Goal: Check status: Check status

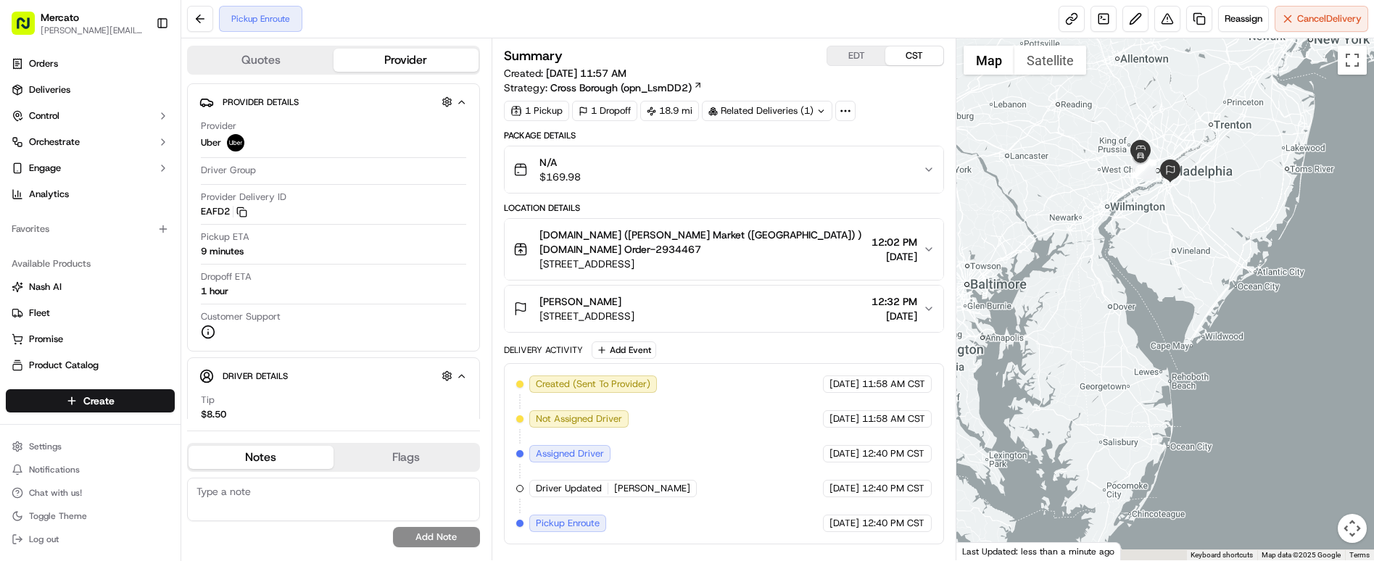
drag, startPoint x: 1219, startPoint y: 476, endPoint x: 1190, endPoint y: 256, distance: 221.5
click at [1190, 256] on div at bounding box center [1165, 299] width 418 height 522
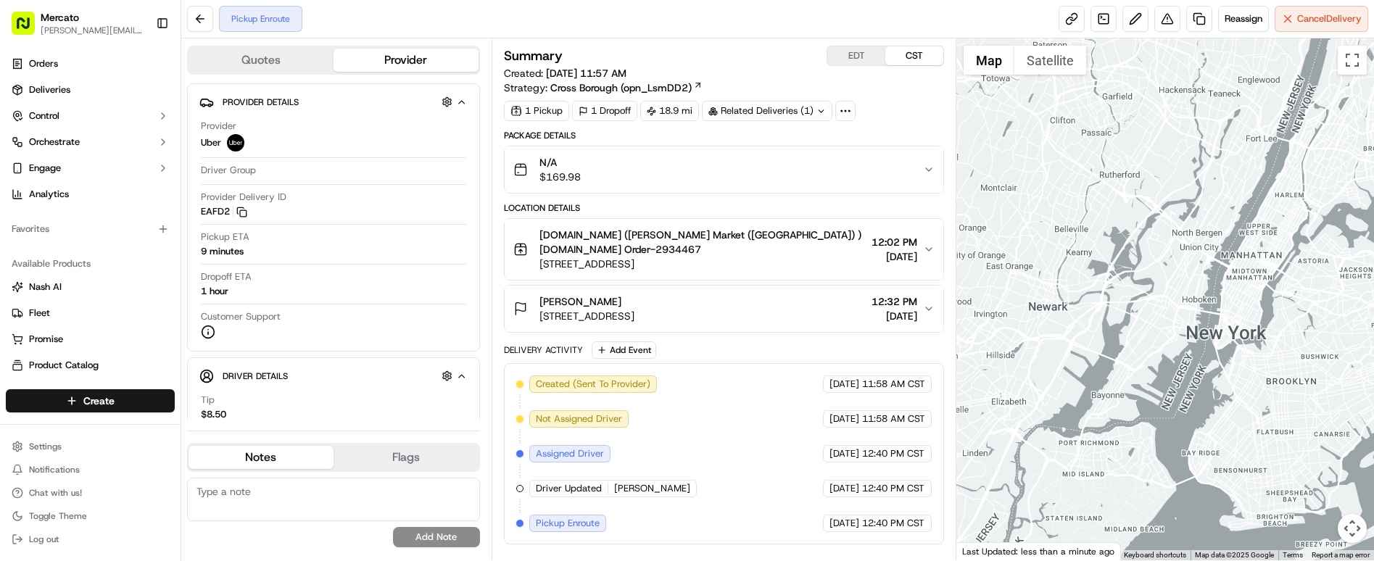
drag, startPoint x: 1175, startPoint y: 188, endPoint x: 1163, endPoint y: 378, distance: 189.6
click at [1163, 378] on div at bounding box center [1165, 299] width 418 height 522
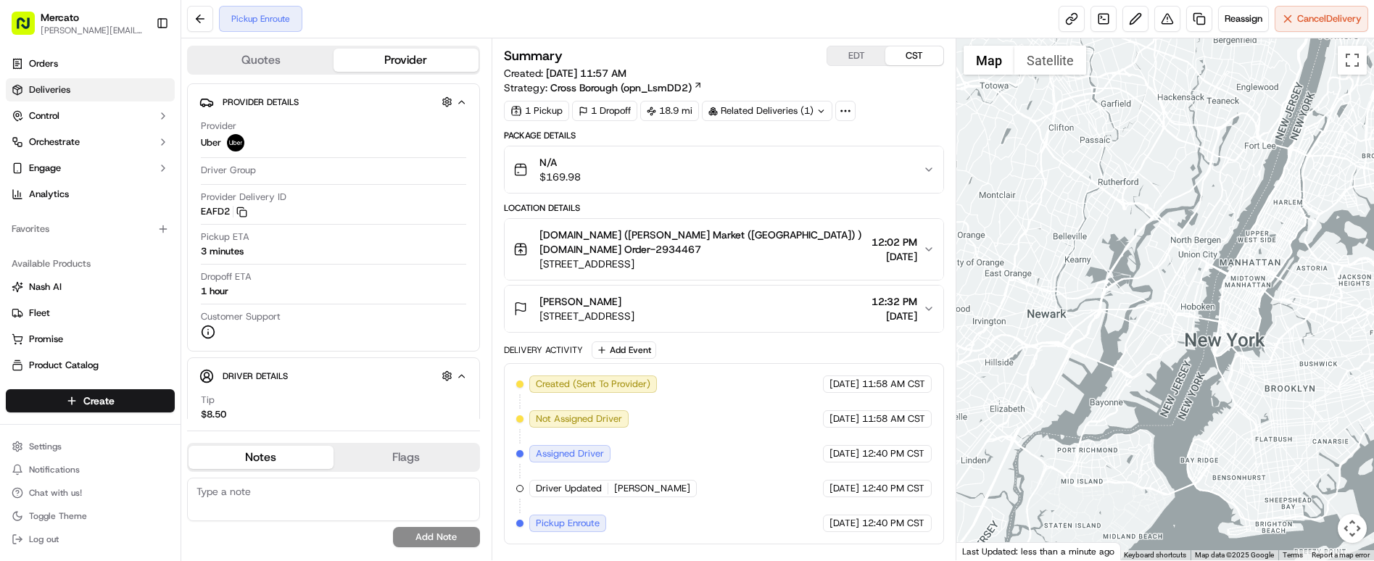
click at [35, 83] on span "Deliveries" at bounding box center [49, 89] width 41 height 13
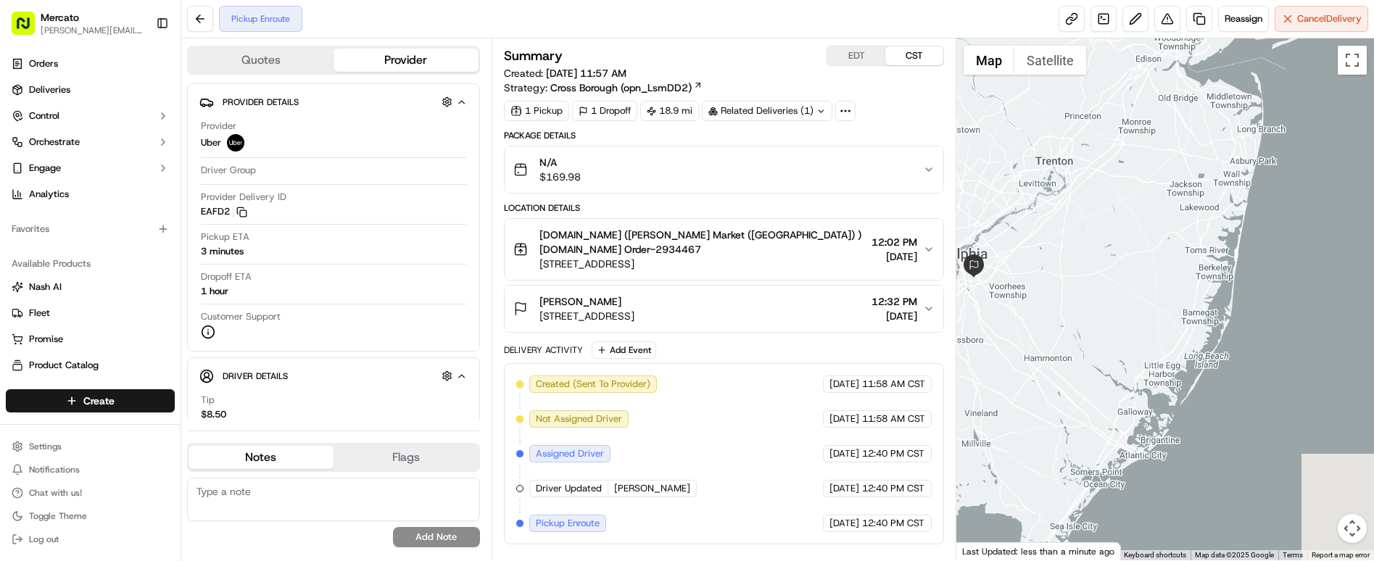
drag, startPoint x: 1150, startPoint y: 405, endPoint x: 1141, endPoint y: 92, distance: 312.6
click at [1137, 92] on div at bounding box center [1165, 299] width 418 height 522
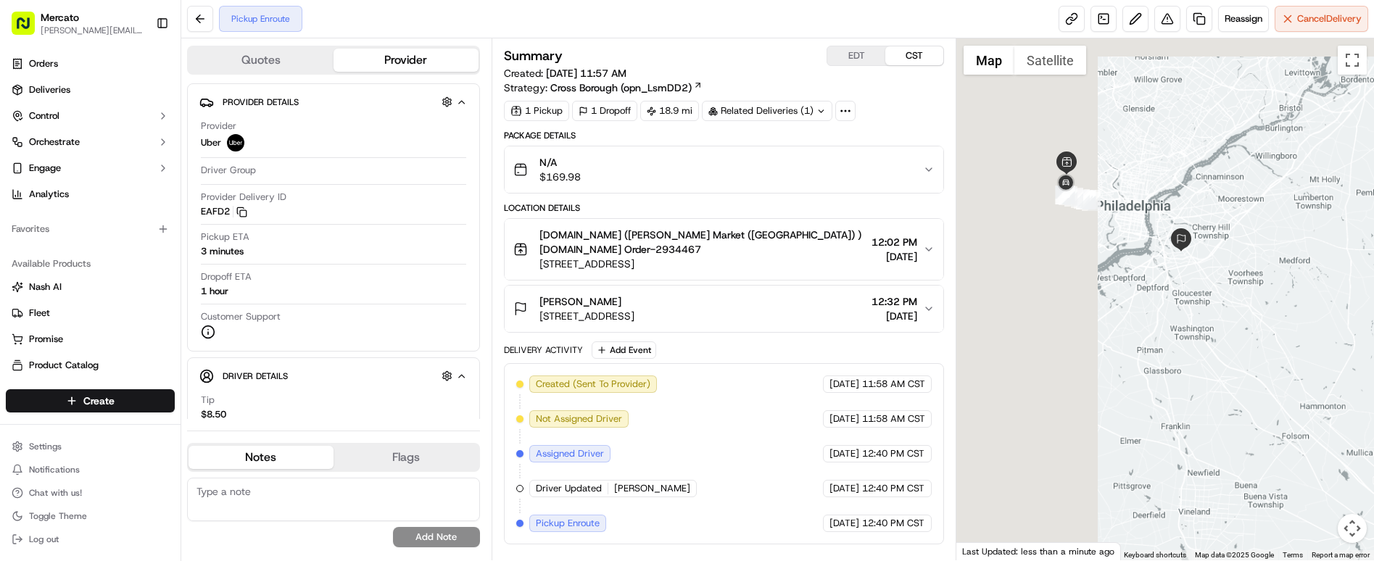
drag, startPoint x: 1241, startPoint y: 259, endPoint x: 1321, endPoint y: 298, distance: 88.8
click at [1322, 291] on div at bounding box center [1165, 299] width 418 height 522
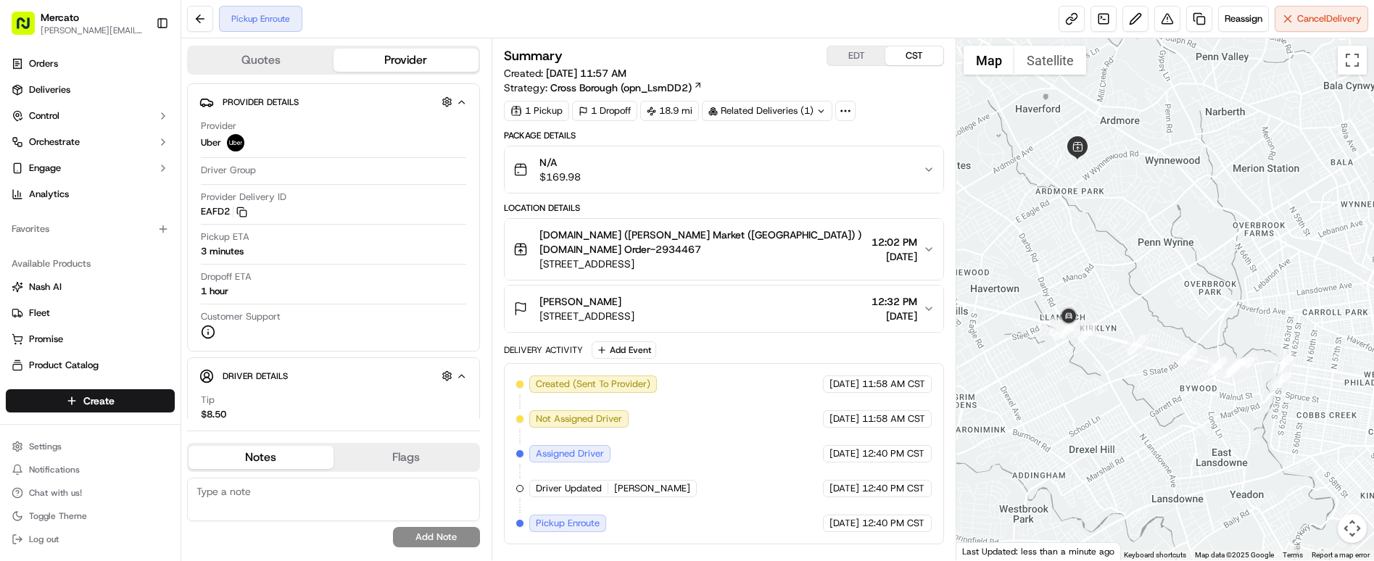
drag, startPoint x: 1108, startPoint y: 164, endPoint x: 1108, endPoint y: 251, distance: 87.0
click at [1108, 251] on div at bounding box center [1165, 299] width 418 height 522
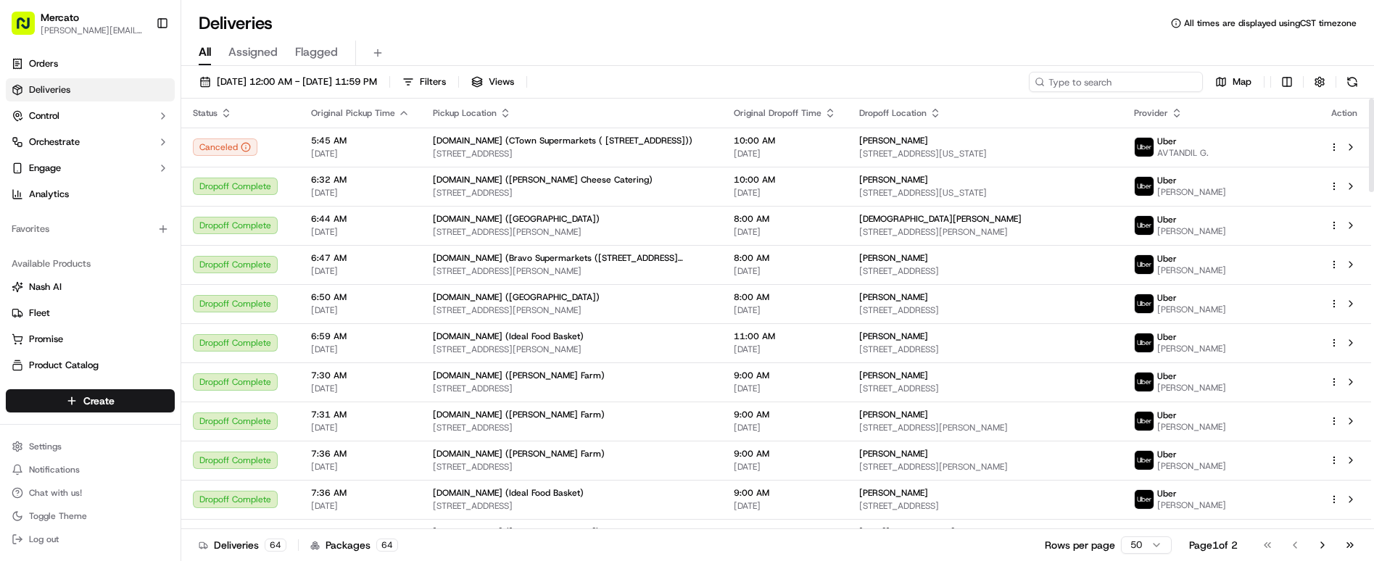
click at [1178, 72] on input at bounding box center [1116, 82] width 174 height 20
paste input "job_YFmzzVUQkcvjM6rUHY6MDh"
type input "job_YFmzzVUQkcvjM6rUHY6MDh"
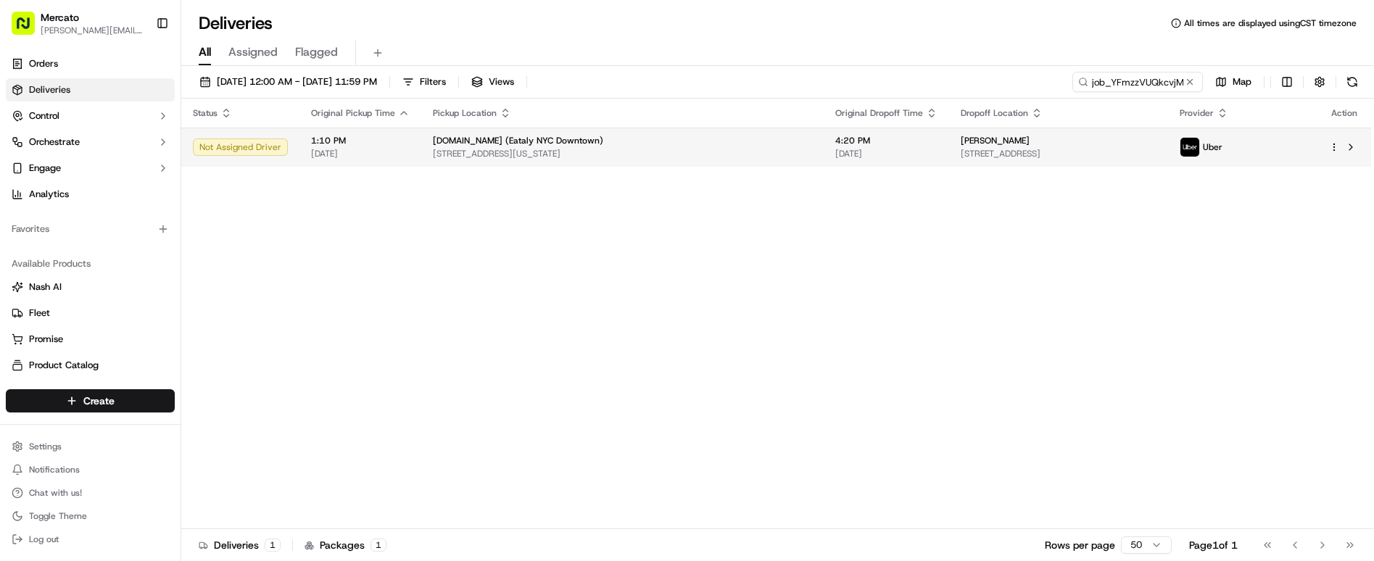
click at [961, 148] on span "[STREET_ADDRESS]" at bounding box center [1059, 154] width 196 height 12
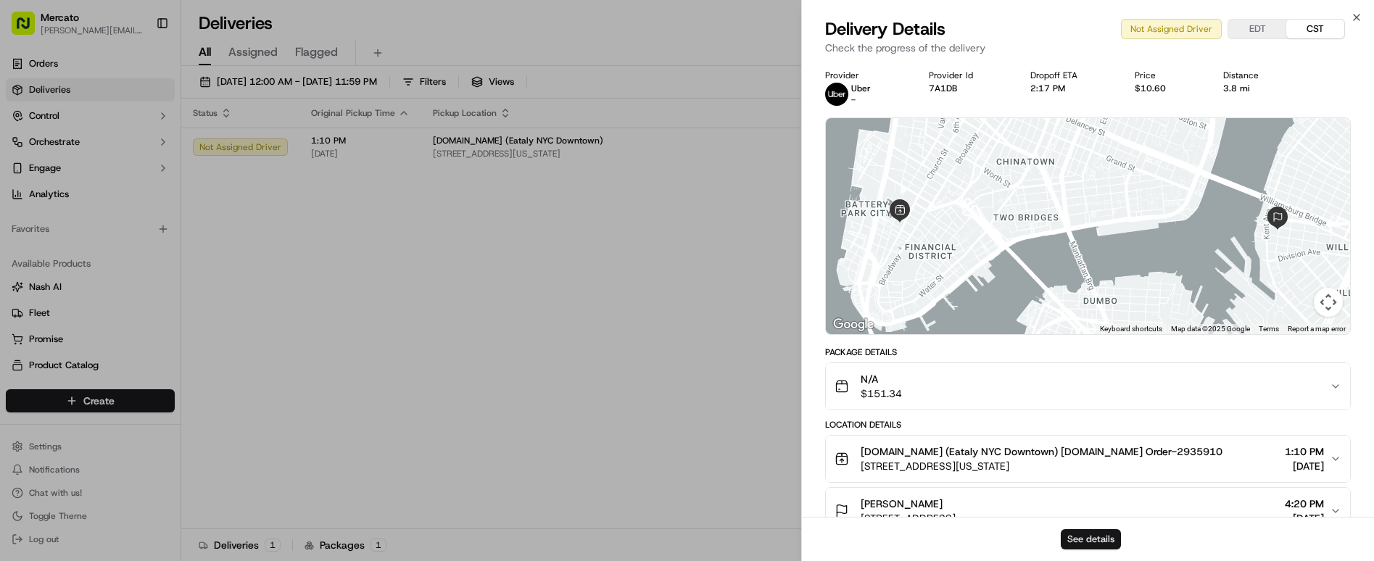
click at [1098, 545] on button "See details" at bounding box center [1091, 539] width 60 height 20
